Goal: Book appointment/travel/reservation

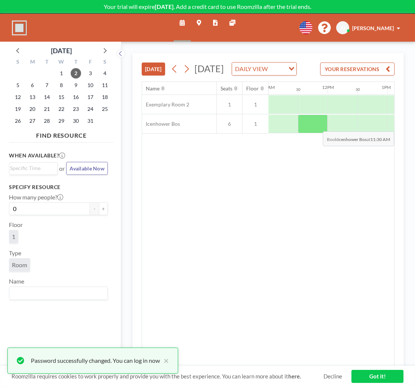
scroll to position [0, 672]
click at [364, 133] on div at bounding box center [350, 123] width 30 height 19
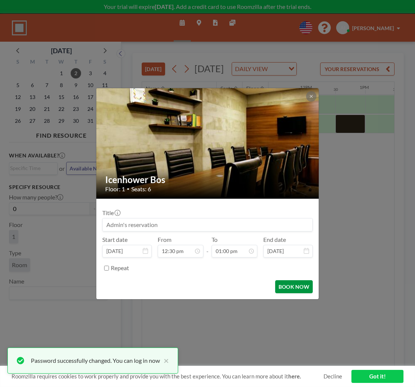
click at [290, 293] on button "BOOK NOW" at bounding box center [294, 286] width 38 height 13
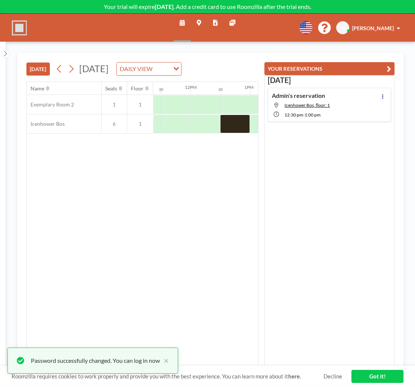
click at [382, 378] on link "Got it!" at bounding box center [377, 376] width 52 height 13
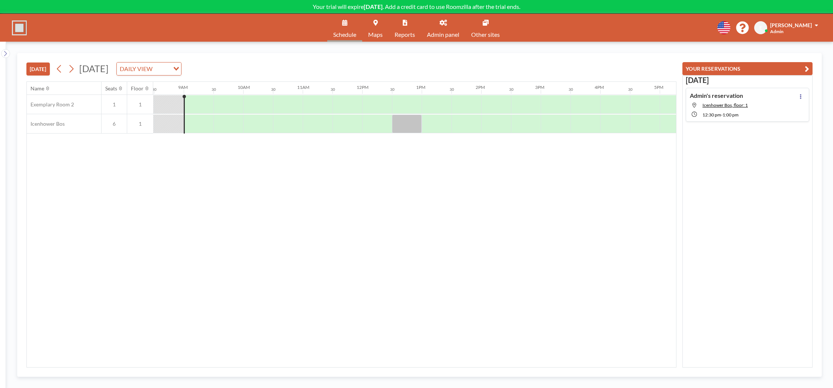
scroll to position [0, 506]
